Goal: Transaction & Acquisition: Purchase product/service

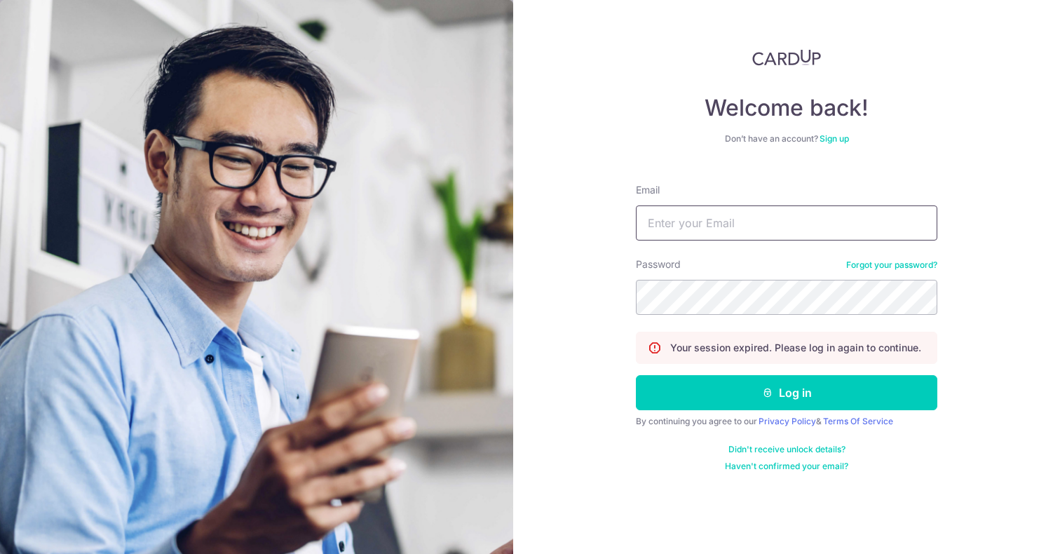
type input "[EMAIL_ADDRESS][DOMAIN_NAME]"
click at [786, 393] on button "Log in" at bounding box center [786, 392] width 301 height 35
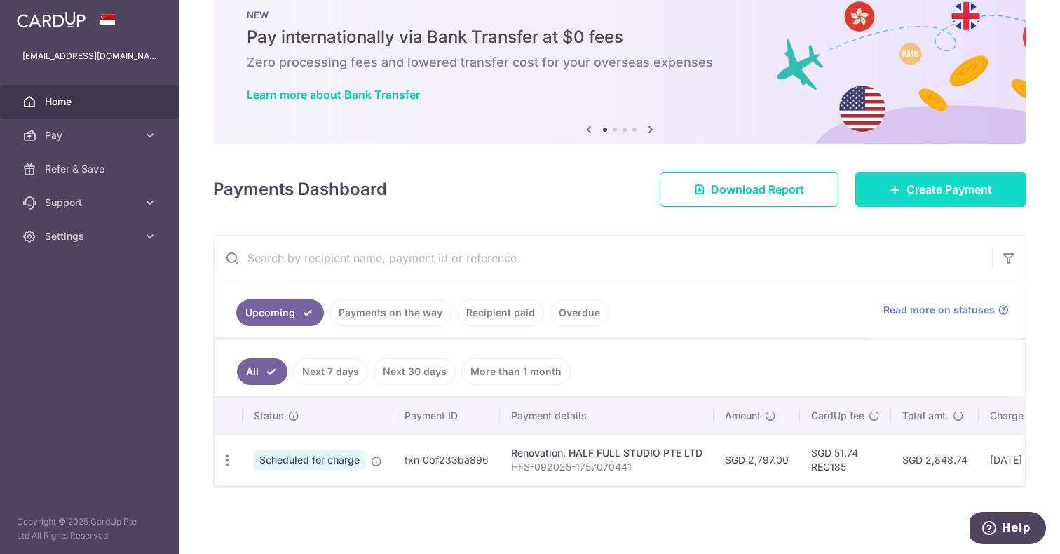
click at [908, 191] on span "Create Payment" at bounding box center [949, 189] width 86 height 17
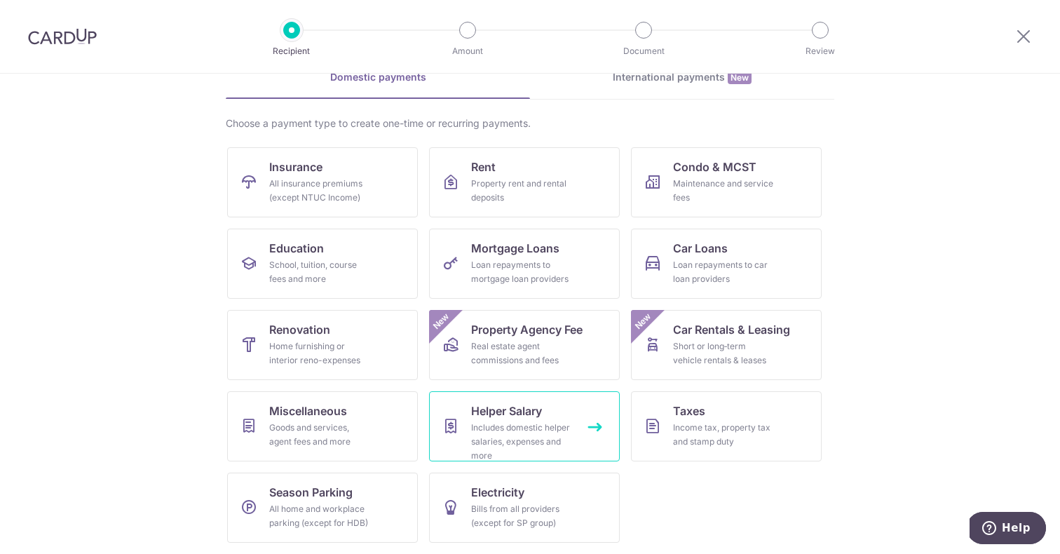
scroll to position [74, 0]
click at [395, 345] on link "Renovation Home furnishing or interior reno-expenses" at bounding box center [322, 345] width 191 height 70
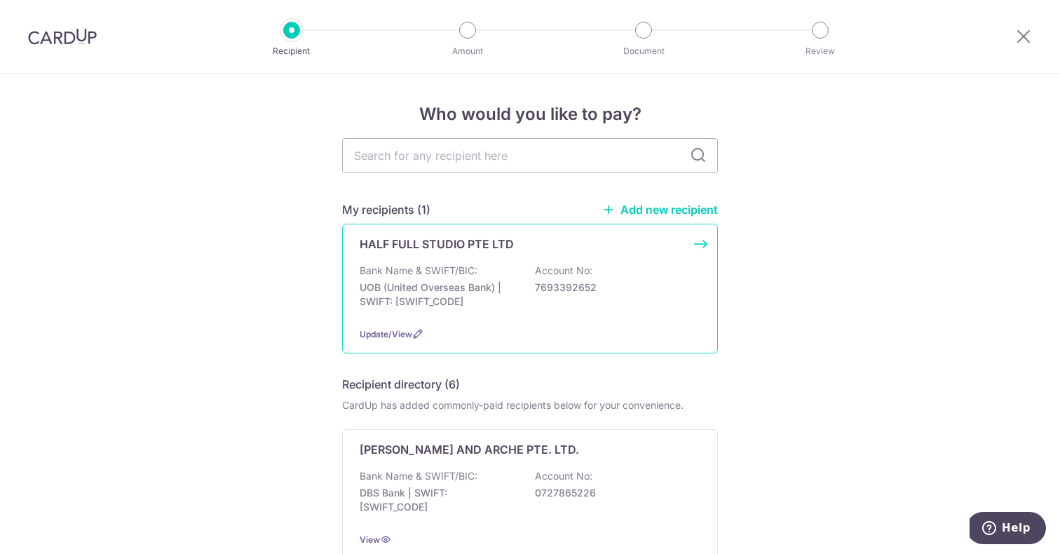
click at [700, 247] on div "HALF FULL STUDIO PTE LTD Bank Name & SWIFT/BIC: UOB (United Overseas Bank) | SW…" at bounding box center [530, 289] width 376 height 130
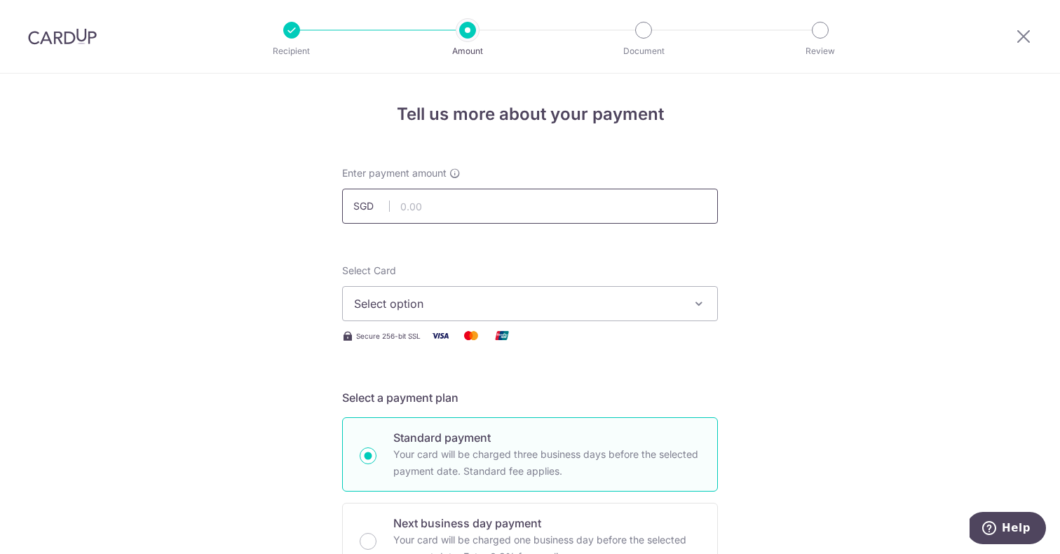
click at [573, 200] on input "text" at bounding box center [530, 206] width 376 height 35
type input "1,153.00"
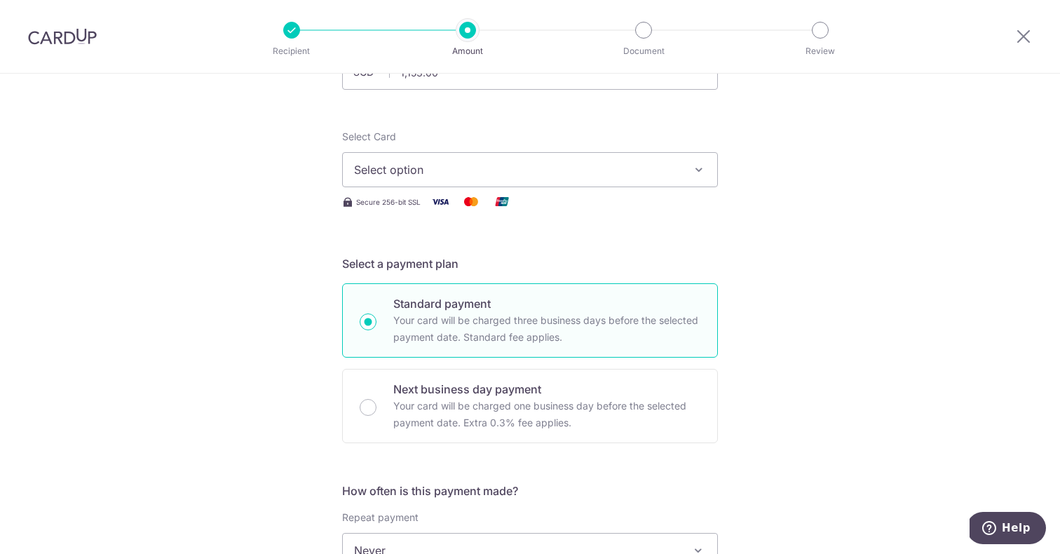
scroll to position [117, 0]
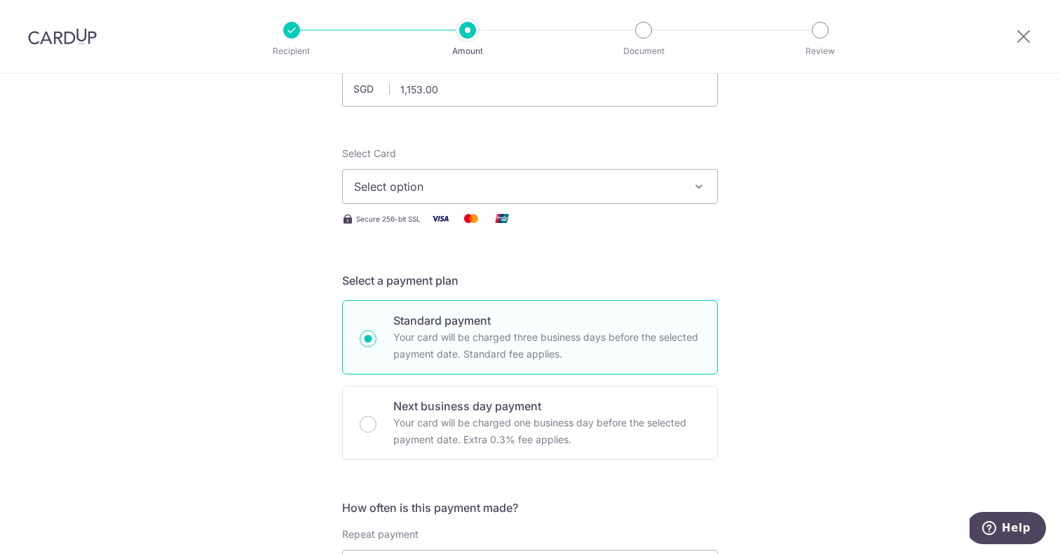
click at [665, 194] on span "Select option" at bounding box center [517, 186] width 327 height 17
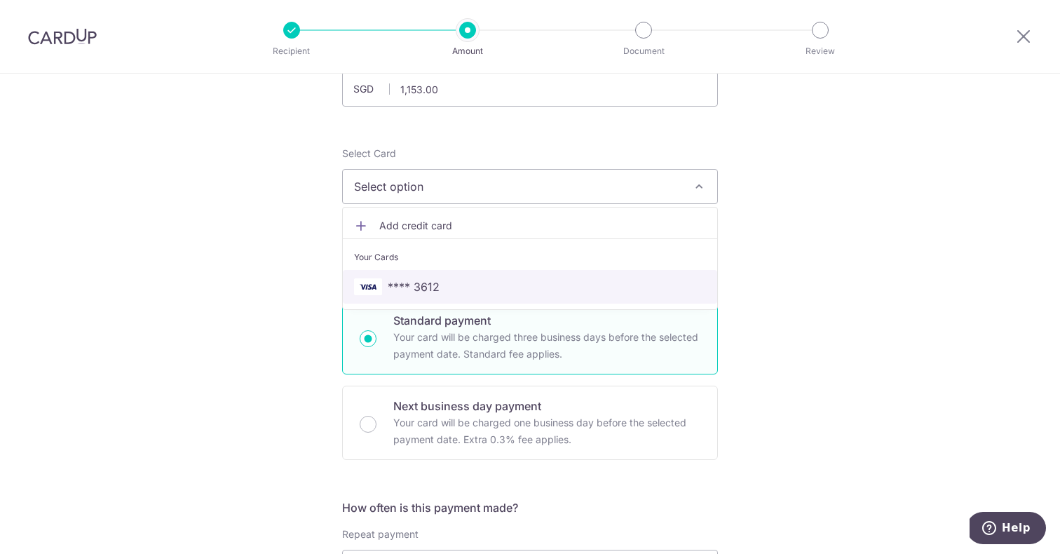
click at [564, 287] on span "**** 3612" at bounding box center [530, 286] width 352 height 17
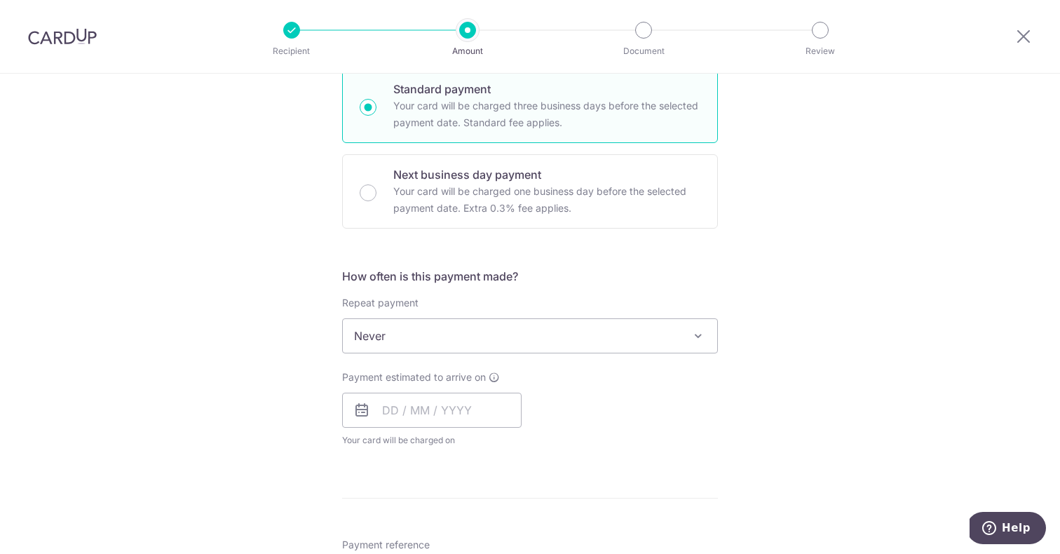
scroll to position [353, 0]
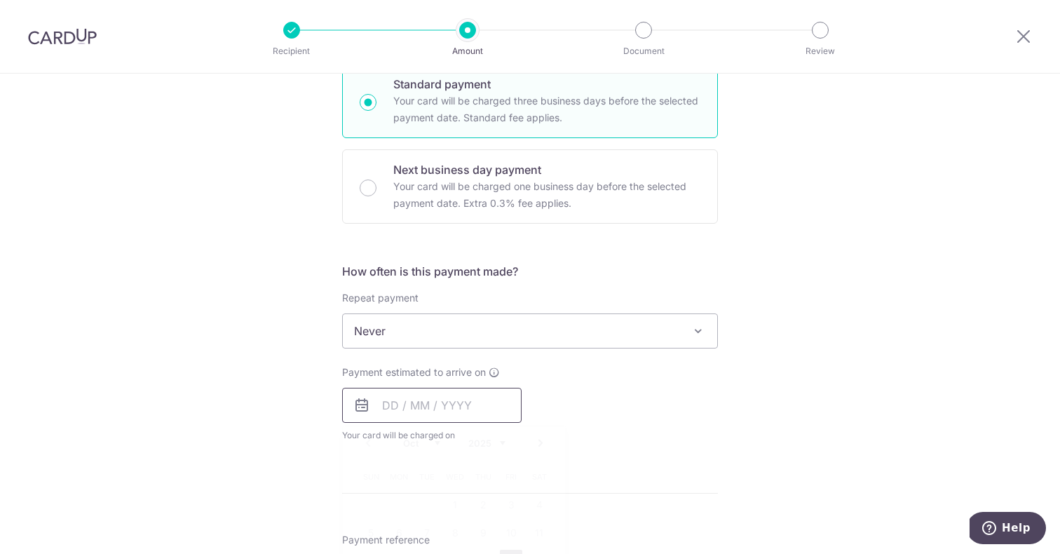
click at [494, 400] on input "text" at bounding box center [431, 405] width 179 height 35
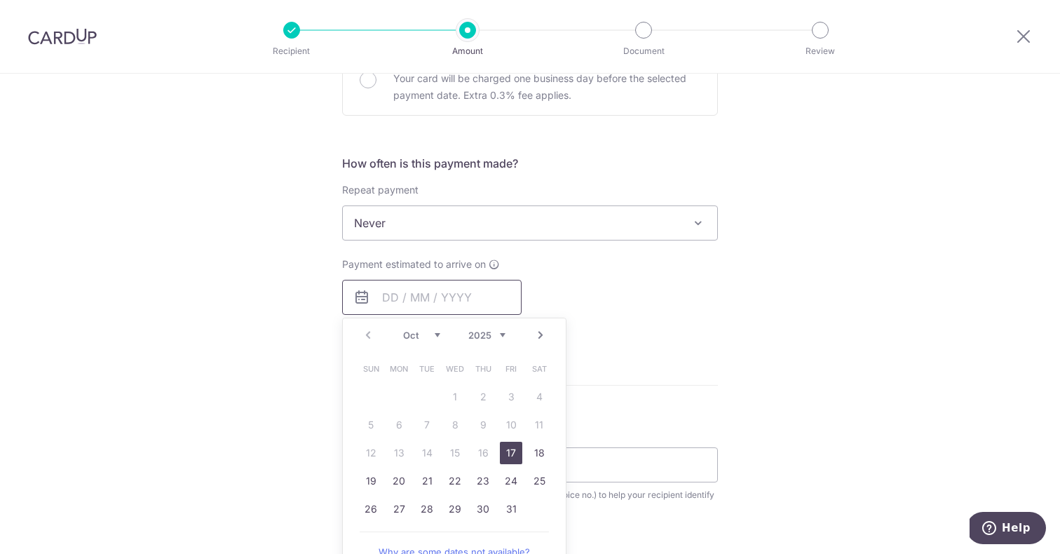
scroll to position [464, 0]
click at [515, 452] on link "17" at bounding box center [511, 450] width 22 height 22
type input "[DATE]"
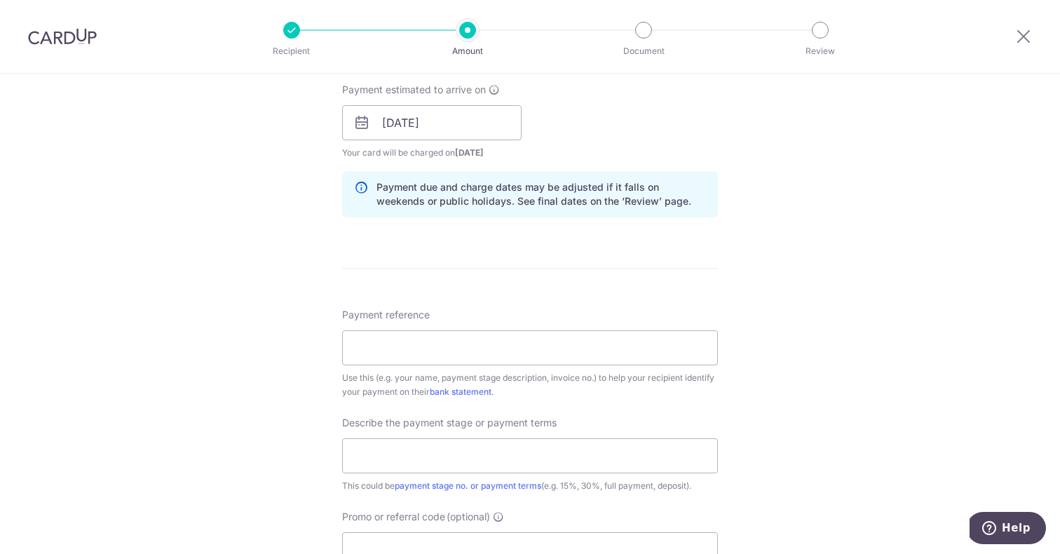
scroll to position [639, 0]
click at [493, 351] on input "Payment reference" at bounding box center [530, 344] width 376 height 35
paste input "HFS-092025-1757070441"
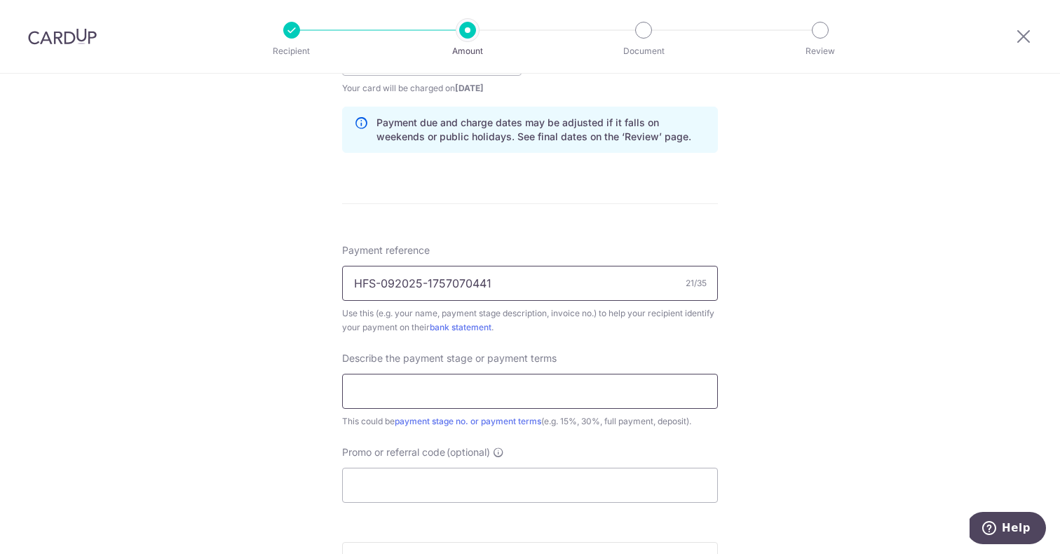
scroll to position [702, 0]
type input "HFS-092025-1757070441"
click at [466, 392] on input "text" at bounding box center [530, 389] width 376 height 35
type input "20% Downpayment"
click at [641, 437] on div "Payment reference HFS-092025-1757070441 21/35 Use this (e.g. your name, payment…" at bounding box center [530, 371] width 376 height 259
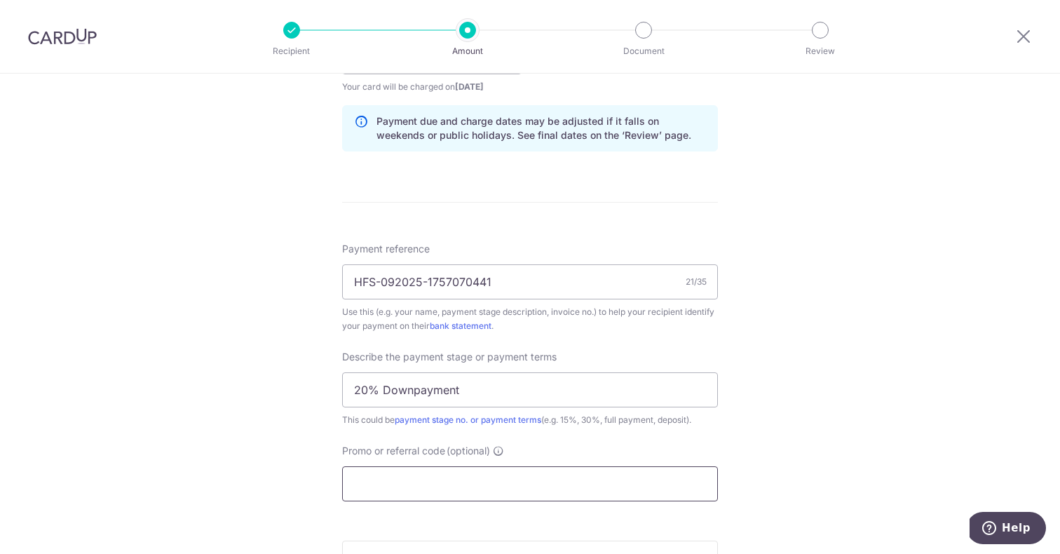
click at [571, 479] on input "Promo or referral code (optional)" at bounding box center [530, 483] width 376 height 35
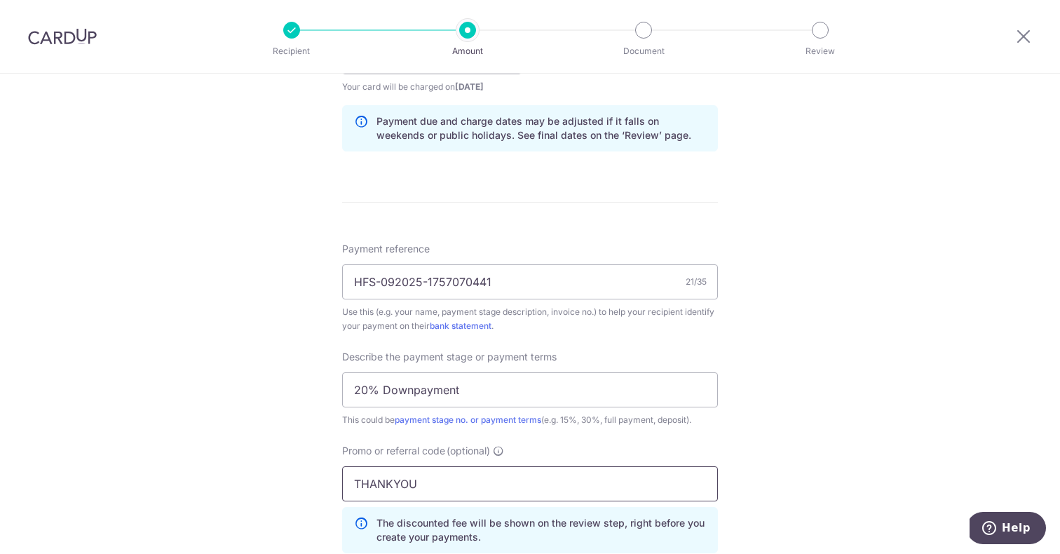
type input "THANKYOU"
click at [824, 484] on div "Tell us more about your payment Enter payment amount SGD 1,153.00 1153.00 Selec…" at bounding box center [530, 113] width 1060 height 1483
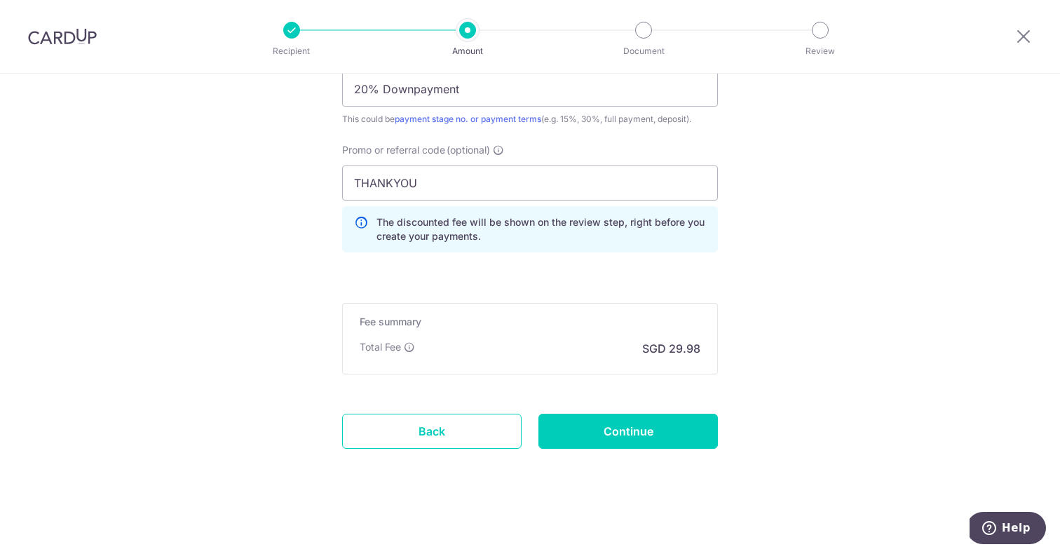
scroll to position [1002, 0]
click at [674, 436] on input "Continue" at bounding box center [627, 431] width 179 height 35
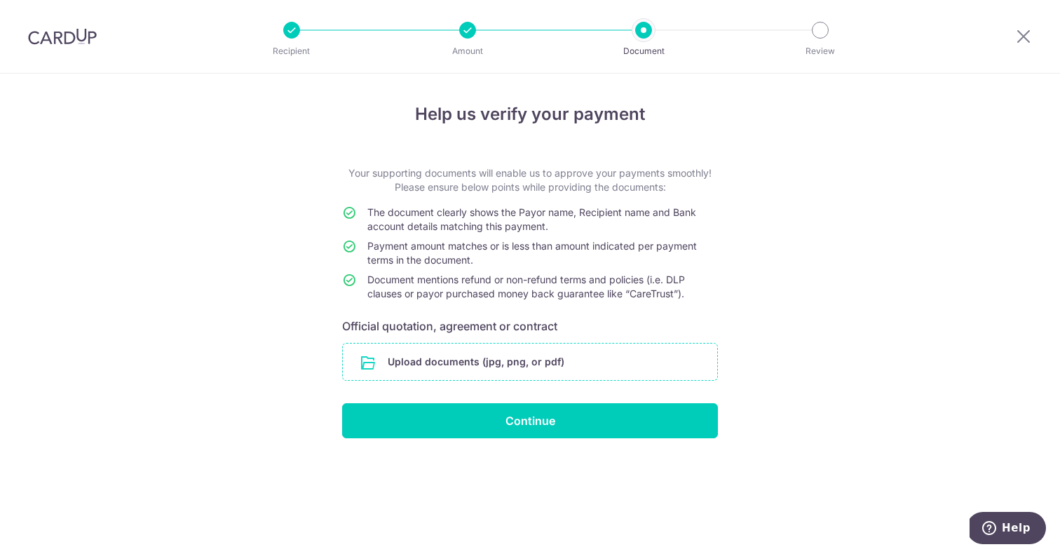
click at [617, 355] on input "file" at bounding box center [530, 361] width 374 height 36
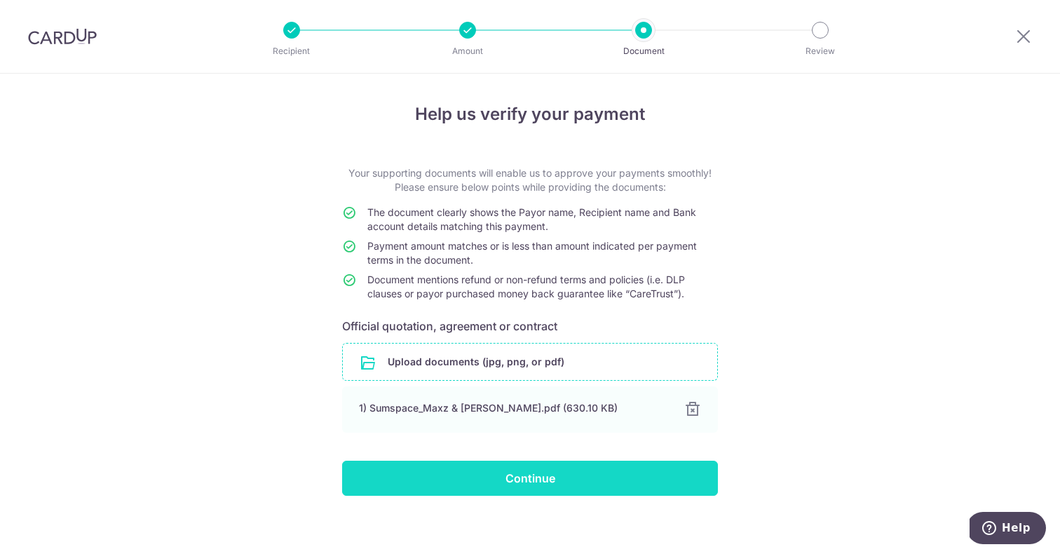
click at [569, 484] on input "Continue" at bounding box center [530, 478] width 376 height 35
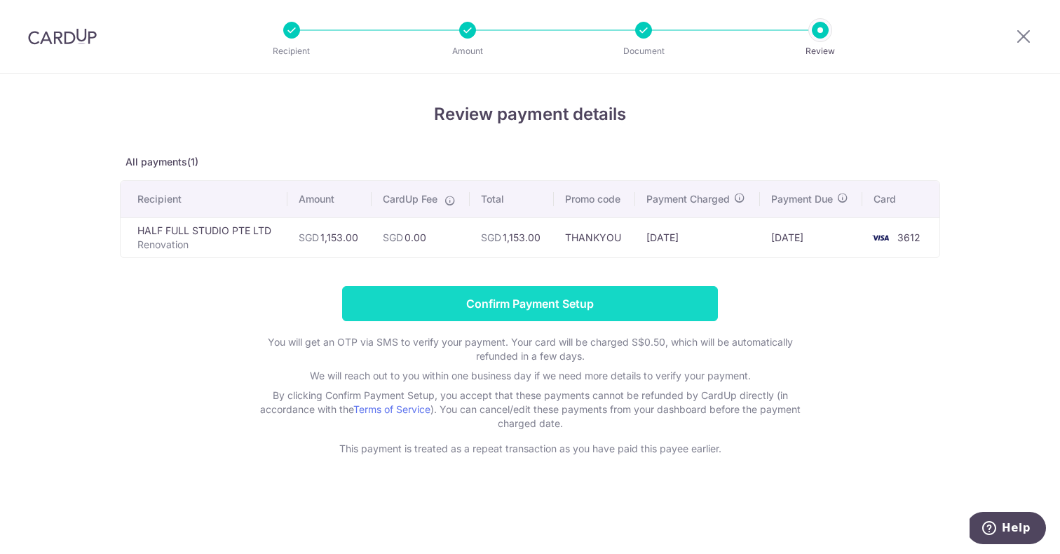
click at [592, 308] on input "Confirm Payment Setup" at bounding box center [530, 303] width 376 height 35
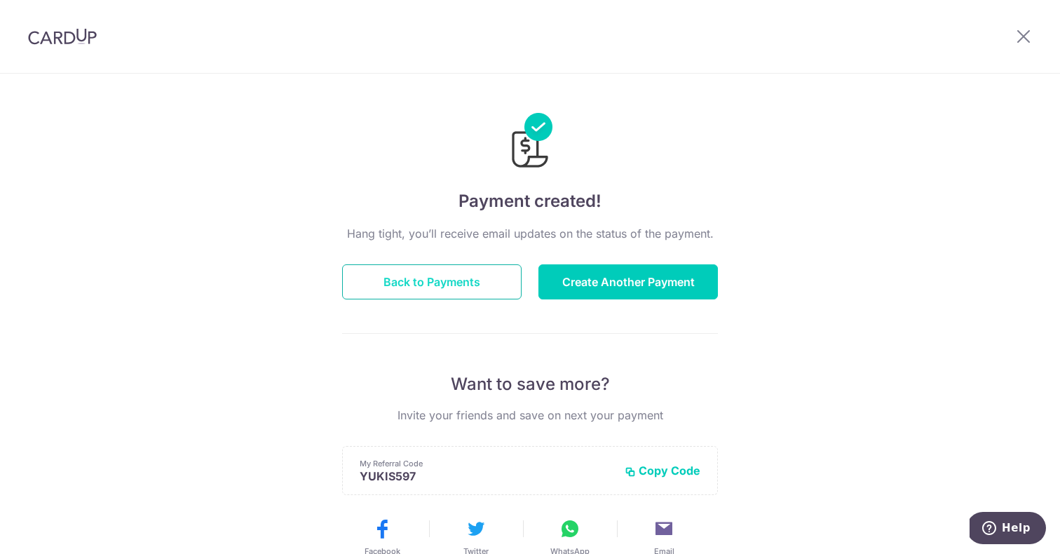
click at [479, 288] on button "Back to Payments" at bounding box center [431, 281] width 179 height 35
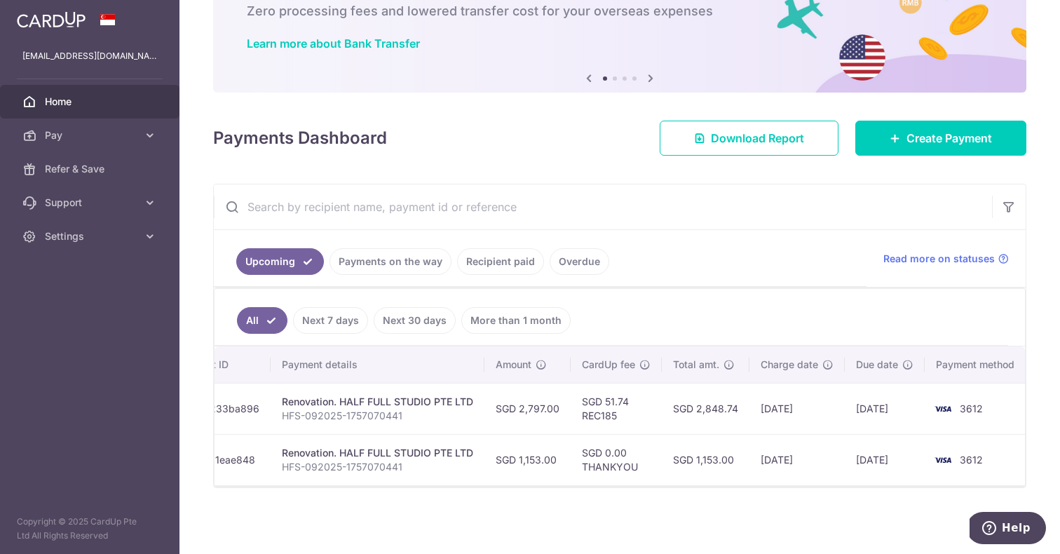
scroll to position [0, 229]
